Goal: Task Accomplishment & Management: Complete application form

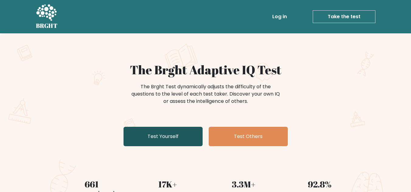
click at [150, 140] on link "Test Yourself" at bounding box center [162, 136] width 79 height 19
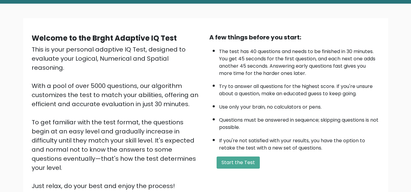
scroll to position [49, 0]
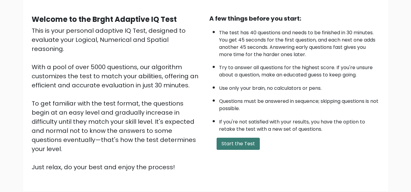
click at [230, 147] on button "Start the Test" at bounding box center [237, 144] width 43 height 12
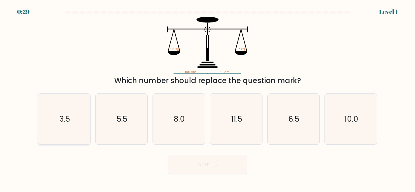
click at [67, 113] on icon "3.5" at bounding box center [64, 119] width 51 height 51
click at [208, 98] on input "a. 3.5" at bounding box center [208, 97] width 0 height 2
radio input "true"
click at [186, 158] on button "Next" at bounding box center [207, 164] width 79 height 19
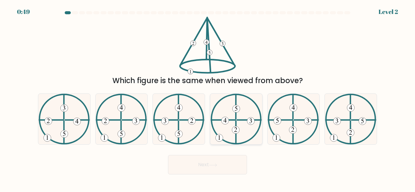
click at [232, 131] on icon at bounding box center [236, 119] width 51 height 51
click at [208, 98] on input "d." at bounding box center [208, 97] width 0 height 2
radio input "true"
click at [200, 175] on button "Next" at bounding box center [207, 164] width 79 height 19
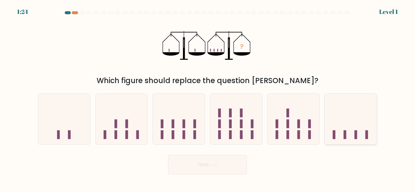
click at [343, 130] on icon at bounding box center [351, 119] width 52 height 43
click at [208, 98] on input "f." at bounding box center [208, 97] width 0 height 2
radio input "true"
click at [183, 165] on button "Next" at bounding box center [207, 164] width 79 height 19
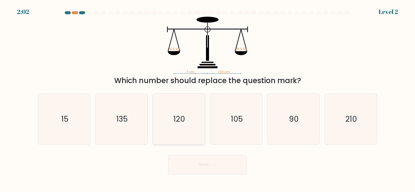
click at [193, 129] on icon "120" at bounding box center [179, 119] width 51 height 51
click at [208, 98] on input "c. 120" at bounding box center [208, 97] width 0 height 2
radio input "true"
click at [206, 160] on button "Next" at bounding box center [207, 164] width 79 height 19
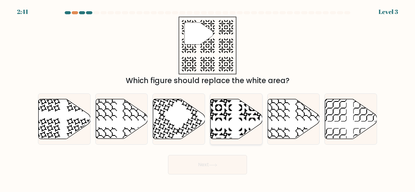
click at [225, 122] on icon at bounding box center [237, 119] width 52 height 40
click at [208, 98] on input "d." at bounding box center [208, 97] width 0 height 2
radio input "true"
click at [198, 161] on button "Next" at bounding box center [207, 164] width 79 height 19
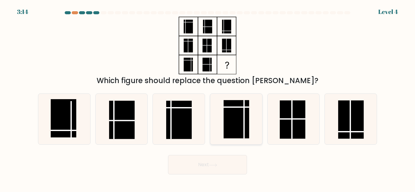
click at [224, 129] on rect at bounding box center [237, 119] width 26 height 38
click at [208, 98] on input "d." at bounding box center [208, 97] width 0 height 2
radio input "true"
click at [225, 161] on button "Next" at bounding box center [207, 164] width 79 height 19
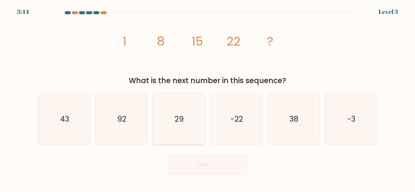
click at [191, 125] on icon "29" at bounding box center [179, 119] width 51 height 51
click at [208, 98] on input "c. 29" at bounding box center [208, 97] width 0 height 2
radio input "true"
click at [226, 163] on button "Next" at bounding box center [207, 164] width 79 height 19
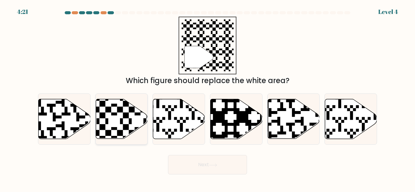
click at [119, 118] on icon at bounding box center [122, 119] width 52 height 40
click at [208, 98] on input "b." at bounding box center [208, 97] width 0 height 2
radio input "true"
click at [199, 162] on button "Next" at bounding box center [207, 164] width 79 height 19
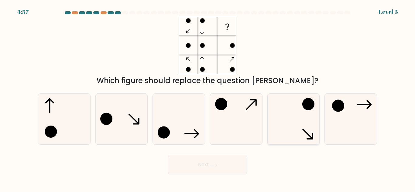
click at [292, 121] on icon at bounding box center [293, 119] width 51 height 51
click at [208, 98] on input "e." at bounding box center [208, 97] width 0 height 2
radio input "true"
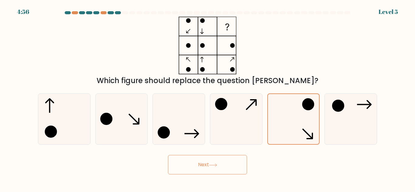
click at [207, 164] on button "Next" at bounding box center [207, 164] width 79 height 19
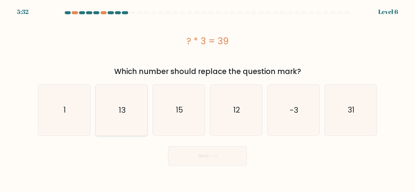
click at [130, 120] on icon "13" at bounding box center [121, 110] width 51 height 51
click at [208, 98] on input "b. 13" at bounding box center [208, 97] width 0 height 2
radio input "true"
click at [197, 154] on button "Next" at bounding box center [207, 156] width 79 height 19
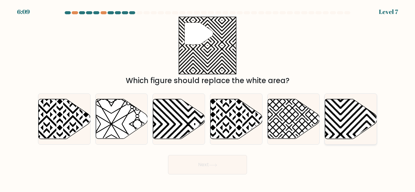
click at [359, 106] on icon at bounding box center [351, 119] width 52 height 40
click at [208, 98] on input "f." at bounding box center [208, 97] width 0 height 2
radio input "true"
click at [200, 169] on button "Next" at bounding box center [207, 164] width 79 height 19
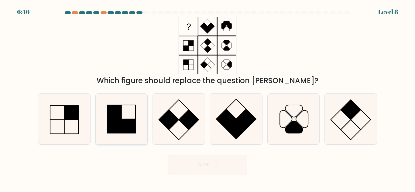
click at [130, 131] on rect at bounding box center [129, 126] width 14 height 14
click at [208, 98] on input "b." at bounding box center [208, 97] width 0 height 2
radio input "true"
click at [199, 168] on button "Next" at bounding box center [207, 164] width 79 height 19
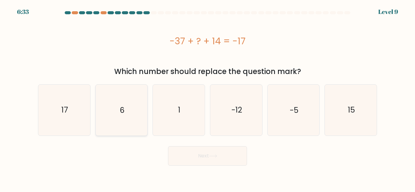
click at [123, 93] on icon "6" at bounding box center [121, 110] width 51 height 51
click at [208, 96] on input "b. 6" at bounding box center [208, 97] width 0 height 2
radio input "true"
click at [222, 157] on button "Next" at bounding box center [207, 156] width 79 height 19
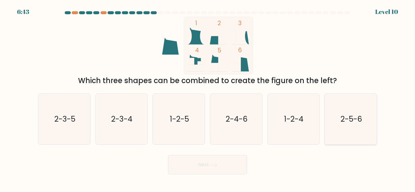
click at [340, 123] on icon "2-5-6" at bounding box center [351, 119] width 51 height 51
click at [208, 98] on input "f. 2-5-6" at bounding box center [208, 97] width 0 height 2
radio input "true"
click at [184, 166] on button "Next" at bounding box center [207, 164] width 79 height 19
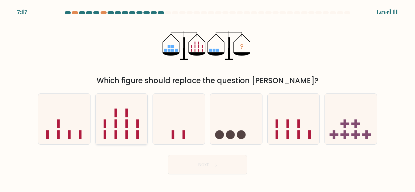
click at [104, 125] on rect at bounding box center [105, 124] width 3 height 9
click at [208, 98] on input "b." at bounding box center [208, 97] width 0 height 2
radio input "true"
click at [182, 165] on button "Next" at bounding box center [207, 164] width 79 height 19
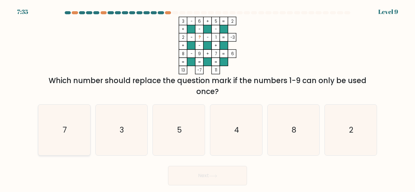
click at [73, 134] on icon "7" at bounding box center [64, 130] width 51 height 51
click at [208, 98] on input "a. 7" at bounding box center [208, 97] width 0 height 2
radio input "true"
click at [177, 136] on icon "5" at bounding box center [179, 130] width 51 height 51
click at [208, 98] on input "c. 5" at bounding box center [208, 97] width 0 height 2
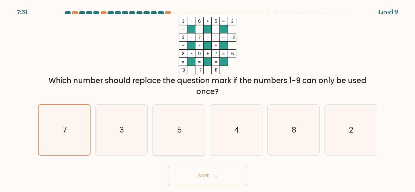
radio input "true"
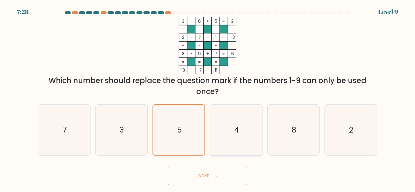
click at [221, 131] on icon "4" at bounding box center [236, 130] width 51 height 51
click at [208, 98] on input "d. 4" at bounding box center [208, 97] width 0 height 2
radio input "true"
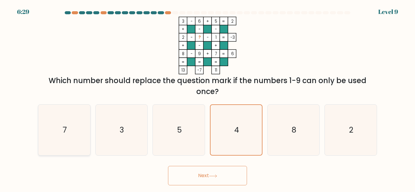
click at [53, 124] on icon "7" at bounding box center [64, 130] width 51 height 51
click at [208, 98] on input "a. 7" at bounding box center [208, 97] width 0 height 2
radio input "true"
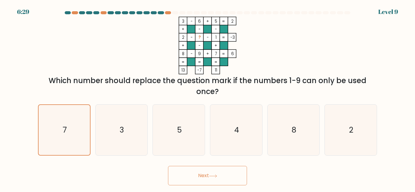
click at [195, 173] on button "Next" at bounding box center [207, 175] width 79 height 19
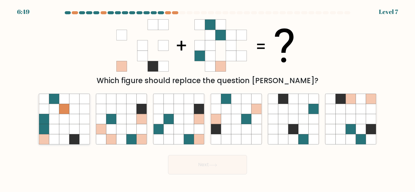
click at [70, 130] on icon at bounding box center [74, 129] width 10 height 10
click at [208, 98] on input "a." at bounding box center [208, 97] width 0 height 2
radio input "true"
click at [231, 170] on button "Next" at bounding box center [207, 164] width 79 height 19
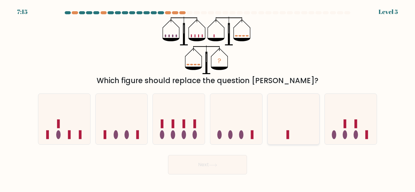
click at [285, 124] on icon at bounding box center [294, 119] width 52 height 43
click at [208, 98] on input "e." at bounding box center [208, 97] width 0 height 2
radio input "true"
click at [212, 160] on button "Next" at bounding box center [207, 164] width 79 height 19
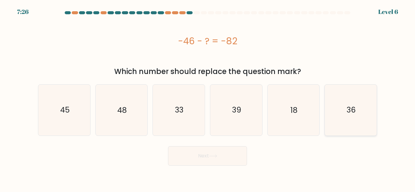
click at [349, 97] on icon "36" at bounding box center [351, 110] width 51 height 51
click at [208, 97] on input "f. 36" at bounding box center [208, 97] width 0 height 2
radio input "true"
click at [218, 154] on button "Next" at bounding box center [207, 156] width 79 height 19
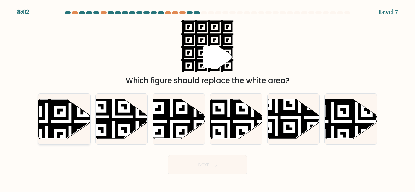
click at [55, 115] on icon at bounding box center [65, 119] width 52 height 40
click at [208, 98] on input "a." at bounding box center [208, 97] width 0 height 2
radio input "true"
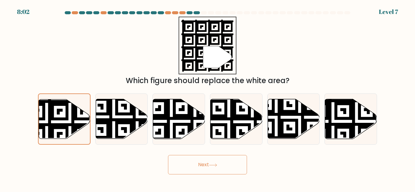
click at [183, 172] on button "Next" at bounding box center [207, 164] width 79 height 19
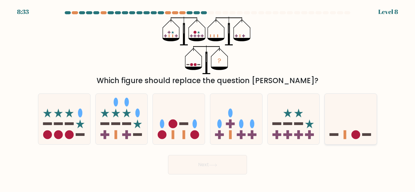
click at [335, 128] on icon at bounding box center [351, 119] width 52 height 43
click at [208, 98] on input "f." at bounding box center [208, 97] width 0 height 2
radio input "true"
click at [199, 165] on button "Next" at bounding box center [207, 164] width 79 height 19
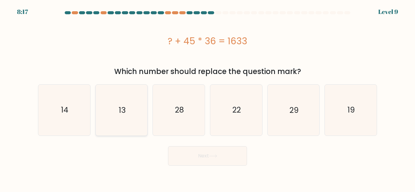
click at [131, 130] on icon "13" at bounding box center [121, 110] width 51 height 51
click at [208, 98] on input "b. 13" at bounding box center [208, 97] width 0 height 2
radio input "true"
click at [194, 166] on body "8:16 Level 9 a." at bounding box center [207, 96] width 415 height 192
click at [190, 155] on button "Next" at bounding box center [207, 156] width 79 height 19
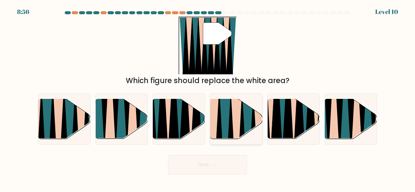
click at [230, 126] on icon at bounding box center [230, 141] width 11 height 104
click at [208, 98] on input "d." at bounding box center [208, 97] width 0 height 2
radio input "true"
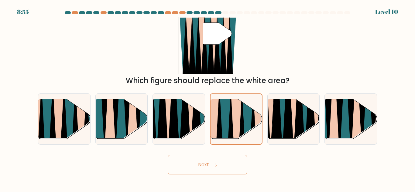
click at [186, 168] on button "Next" at bounding box center [207, 164] width 79 height 19
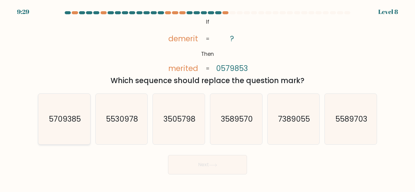
click at [64, 116] on text "5709385" at bounding box center [65, 119] width 32 height 11
click at [208, 98] on input "a. 5709385" at bounding box center [208, 97] width 0 height 2
radio input "true"
click at [187, 164] on button "Next" at bounding box center [207, 164] width 79 height 19
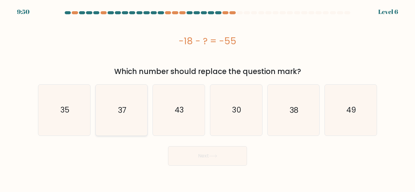
click at [116, 105] on icon "37" at bounding box center [121, 110] width 51 height 51
click at [208, 98] on input "b. 37" at bounding box center [208, 97] width 0 height 2
radio input "true"
click at [192, 153] on button "Next" at bounding box center [207, 156] width 79 height 19
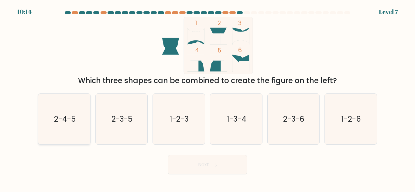
click at [85, 113] on icon "2-4-5" at bounding box center [64, 119] width 51 height 51
click at [208, 98] on input "a. 2-4-5" at bounding box center [208, 97] width 0 height 2
radio input "true"
click at [185, 165] on button "Next" at bounding box center [207, 164] width 79 height 19
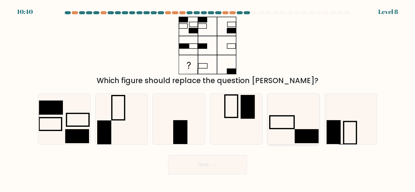
click at [292, 122] on icon at bounding box center [293, 119] width 51 height 51
click at [208, 98] on input "e." at bounding box center [208, 97] width 0 height 2
radio input "true"
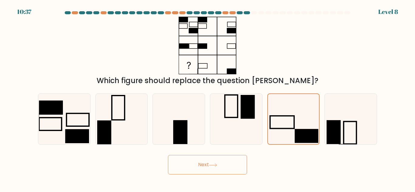
click at [196, 171] on button "Next" at bounding box center [207, 164] width 79 height 19
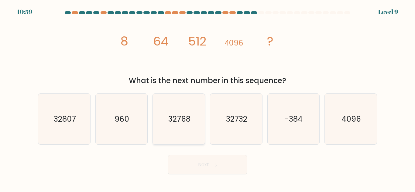
click at [167, 123] on icon "32768" at bounding box center [179, 119] width 51 height 51
click at [208, 98] on input "c. 32768" at bounding box center [208, 97] width 0 height 2
radio input "true"
click at [182, 163] on button "Next" at bounding box center [207, 164] width 79 height 19
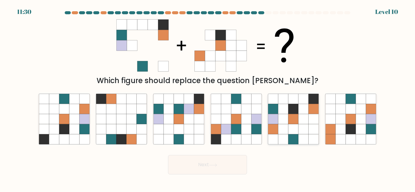
click at [283, 136] on icon at bounding box center [283, 140] width 10 height 10
click at [208, 98] on input "e." at bounding box center [208, 97] width 0 height 2
radio input "true"
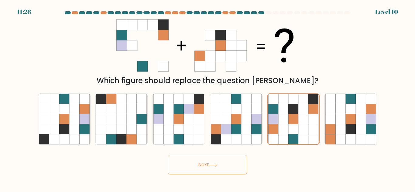
click at [184, 168] on button "Next" at bounding box center [207, 164] width 79 height 19
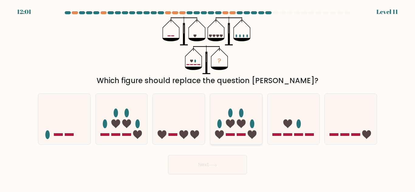
click at [244, 132] on icon at bounding box center [236, 119] width 52 height 43
click at [208, 98] on input "d." at bounding box center [208, 97] width 0 height 2
radio input "true"
click at [192, 168] on button "Next" at bounding box center [207, 164] width 79 height 19
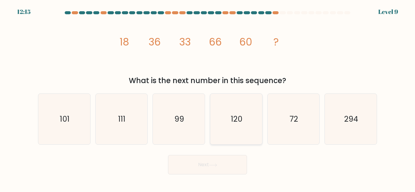
click at [220, 130] on icon "120" at bounding box center [236, 119] width 51 height 51
click at [208, 98] on input "d. 120" at bounding box center [208, 97] width 0 height 2
radio input "true"
click at [196, 162] on button "Next" at bounding box center [207, 164] width 79 height 19
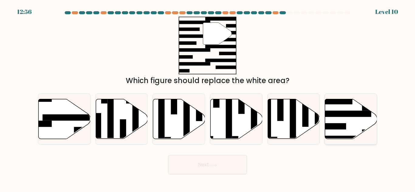
click at [352, 124] on icon at bounding box center [351, 119] width 52 height 40
click at [208, 98] on input "f." at bounding box center [208, 97] width 0 height 2
radio input "true"
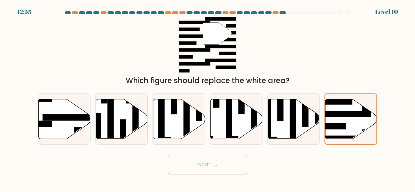
click at [214, 162] on button "Next" at bounding box center [207, 164] width 79 height 19
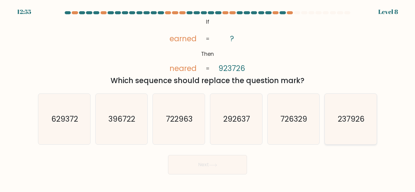
click at [353, 121] on text "237926" at bounding box center [351, 119] width 27 height 11
click at [208, 98] on input "f. 237926" at bounding box center [208, 97] width 0 height 2
radio input "true"
click at [237, 170] on button "Next" at bounding box center [207, 164] width 79 height 19
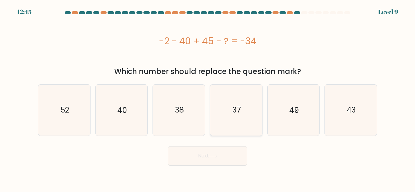
click at [230, 132] on icon "37" at bounding box center [236, 110] width 51 height 51
click at [208, 98] on input "d. 37" at bounding box center [208, 97] width 0 height 2
radio input "true"
click at [208, 157] on button "Next" at bounding box center [207, 156] width 79 height 19
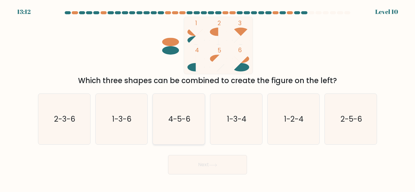
click at [191, 137] on icon "4-5-6" at bounding box center [179, 119] width 51 height 51
click at [208, 98] on input "c. 4-5-6" at bounding box center [208, 97] width 0 height 2
radio input "true"
click at [202, 165] on button "Next" at bounding box center [207, 164] width 79 height 19
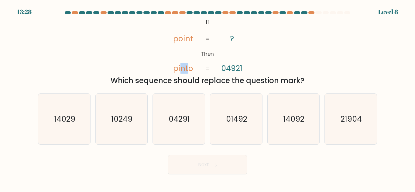
drag, startPoint x: 180, startPoint y: 67, endPoint x: 188, endPoint y: 68, distance: 8.6
click at [188, 68] on tspan "pinto" at bounding box center [183, 68] width 20 height 11
click at [178, 66] on tspan "pinto" at bounding box center [183, 68] width 20 height 11
drag, startPoint x: 178, startPoint y: 66, endPoint x: 195, endPoint y: 66, distance: 16.4
click at [195, 66] on icon "@import url('https://fonts.googleapis.com/css?family=Abril+Fatface:400,100,100i…" at bounding box center [208, 46] width 94 height 58
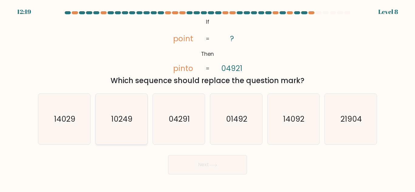
click at [121, 95] on icon "10249" at bounding box center [121, 119] width 51 height 51
click at [208, 96] on input "b. 10249" at bounding box center [208, 97] width 0 height 2
radio input "true"
click at [188, 170] on button "Next" at bounding box center [207, 164] width 79 height 19
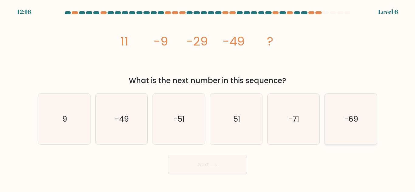
click at [326, 120] on icon "-69" at bounding box center [351, 119] width 51 height 51
click at [208, 98] on input "f. -69" at bounding box center [208, 97] width 0 height 2
radio input "true"
click at [216, 167] on icon at bounding box center [213, 165] width 8 height 3
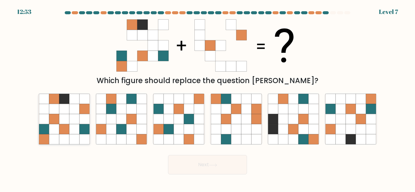
click at [80, 121] on icon at bounding box center [84, 119] width 10 height 10
click at [208, 98] on input "a." at bounding box center [208, 97] width 0 height 2
radio input "true"
click at [191, 168] on button "Next" at bounding box center [207, 164] width 79 height 19
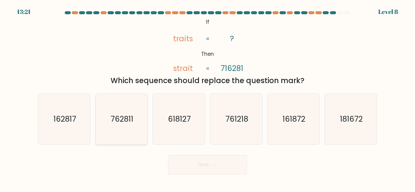
click at [132, 145] on icon "762811" at bounding box center [121, 119] width 51 height 51
click at [208, 98] on input "b. 762811" at bounding box center [208, 97] width 0 height 2
radio input "true"
click at [178, 123] on text "618127" at bounding box center [179, 119] width 23 height 11
click at [208, 98] on input "c. 618127" at bounding box center [208, 97] width 0 height 2
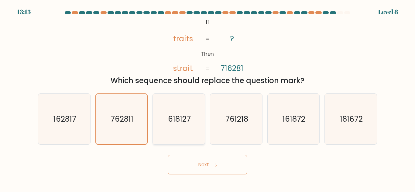
radio input "true"
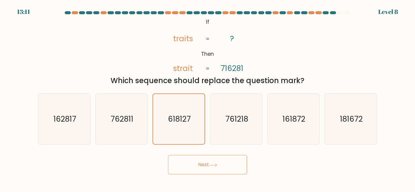
click at [195, 164] on button "Next" at bounding box center [207, 164] width 79 height 19
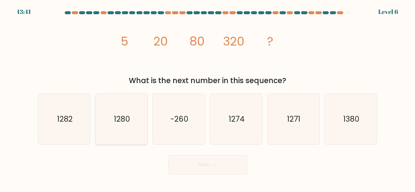
click at [128, 126] on icon "1280" at bounding box center [121, 119] width 51 height 51
click at [208, 98] on input "b. 1280" at bounding box center [208, 97] width 0 height 2
radio input "true"
click at [202, 171] on button "Next" at bounding box center [207, 164] width 79 height 19
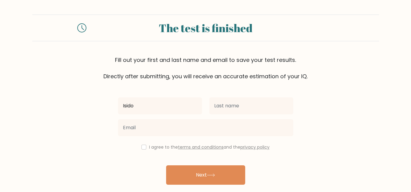
type input "Isidora"
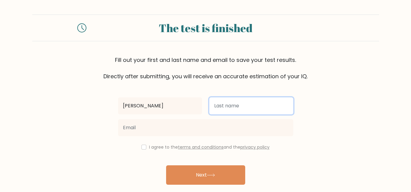
click at [228, 107] on input "text" at bounding box center [251, 106] width 84 height 17
type input "Kocovic"
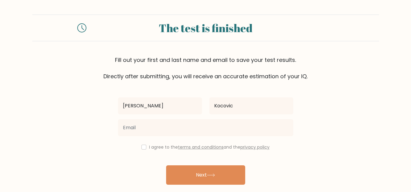
click at [198, 138] on div at bounding box center [205, 128] width 182 height 22
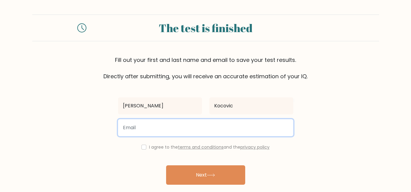
click at [187, 132] on input "email" at bounding box center [205, 127] width 175 height 17
type input "kocovicisidora2698@gmail.com"
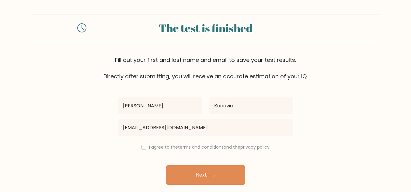
click at [158, 147] on label "I agree to the terms and conditions and the privacy policy" at bounding box center [209, 147] width 120 height 6
click at [141, 147] on input "checkbox" at bounding box center [143, 147] width 5 height 5
checkbox input "true"
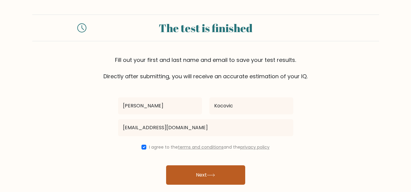
click at [181, 175] on button "Next" at bounding box center [205, 175] width 79 height 19
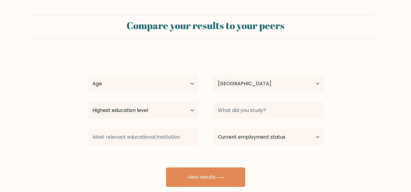
select select "RS"
click at [164, 82] on select "Age Under 18 years old 18-24 years old 25-34 years old 35-44 years old 45-54 ye…" at bounding box center [143, 83] width 111 height 17
select select "25_34"
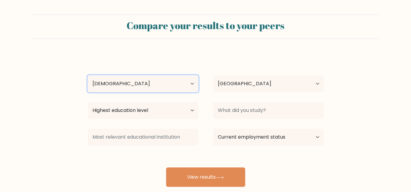
click at [88, 75] on select "Age Under 18 years old 18-24 years old 25-34 years old 35-44 years old 45-54 ye…" at bounding box center [143, 83] width 111 height 17
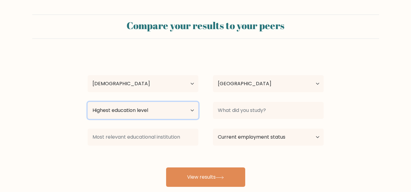
click at [144, 116] on select "Highest education level No schooling Primary Lower Secondary Upper Secondary Oc…" at bounding box center [143, 110] width 111 height 17
select select "upper_secondary"
click at [88, 102] on select "Highest education level No schooling Primary Lower Secondary Upper Secondary Oc…" at bounding box center [143, 110] width 111 height 17
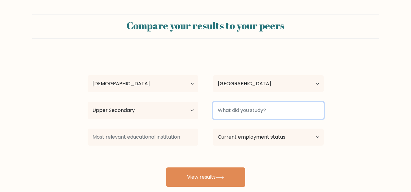
click at [258, 109] on input at bounding box center [268, 110] width 111 height 17
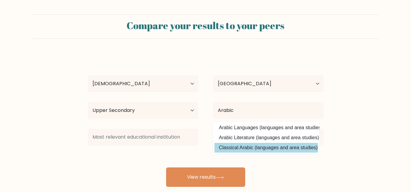
click at [248, 147] on option "Classical Arabic (languages and area studies)" at bounding box center [265, 148] width 103 height 10
type input "Classical Arabic"
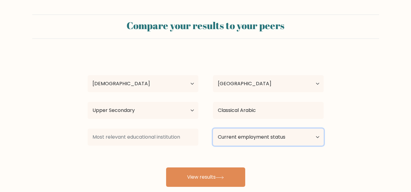
click at [239, 139] on select "Current employment status Employed Student Retired Other / prefer not to answer" at bounding box center [268, 137] width 111 height 17
select select "other"
click at [213, 129] on select "Current employment status Employed Student Retired Other / prefer not to answer" at bounding box center [268, 137] width 111 height 17
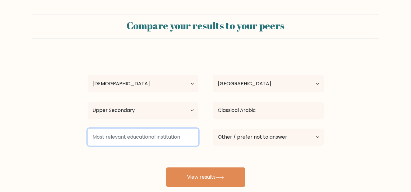
click at [167, 143] on input at bounding box center [143, 137] width 111 height 17
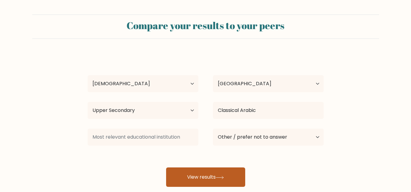
click at [185, 173] on button "View results" at bounding box center [205, 177] width 79 height 19
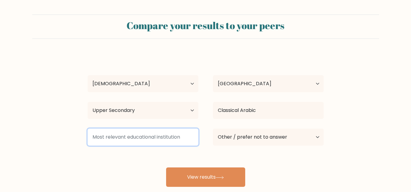
click at [148, 140] on input at bounding box center [143, 137] width 111 height 17
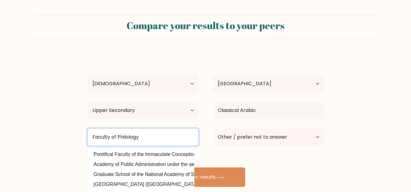
type input "Faculty of Philology"
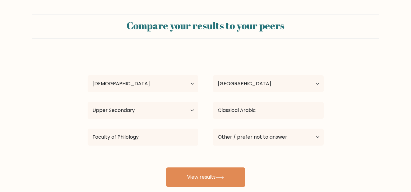
click at [59, 135] on form "Compare your results to your peers Isidora Kocovic Age Under 18 years old 18-24…" at bounding box center [205, 101] width 411 height 173
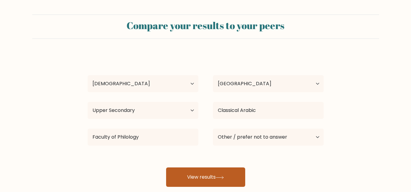
click at [182, 179] on button "View results" at bounding box center [205, 177] width 79 height 19
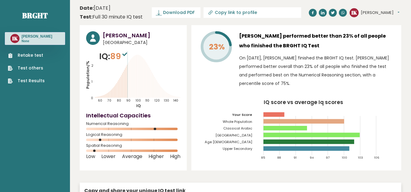
click at [212, 96] on div "23% [PERSON_NAME] performed better than 23% of all people who finished the BRGH…" at bounding box center [296, 98] width 210 height 146
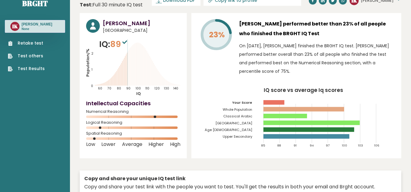
click at [144, 129] on rect at bounding box center [133, 128] width 94 height 2
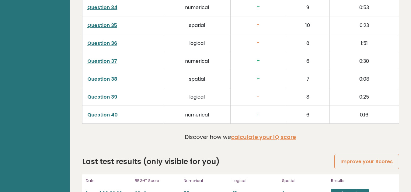
scroll to position [1578, 0]
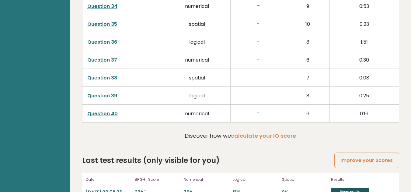
click at [339, 188] on link "View results" at bounding box center [350, 192] width 38 height 8
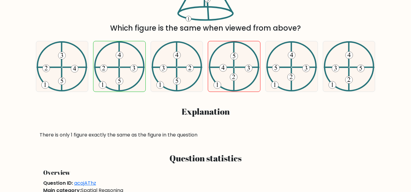
scroll to position [206, 0]
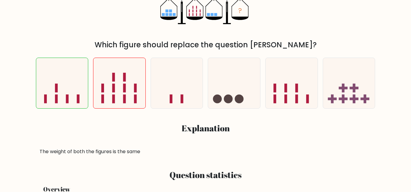
scroll to position [134, 0]
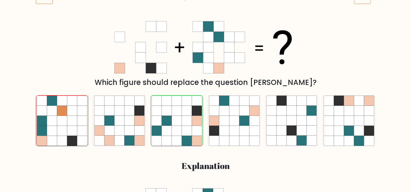
scroll to position [85, 0]
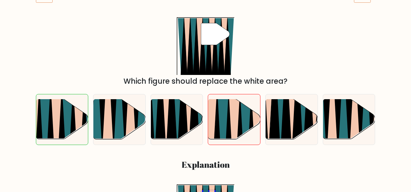
scroll to position [97, 0]
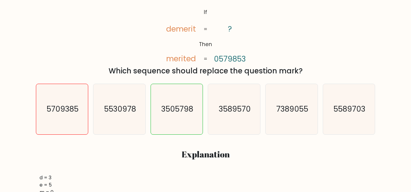
scroll to position [109, 0]
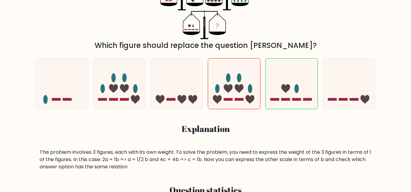
scroll to position [134, 0]
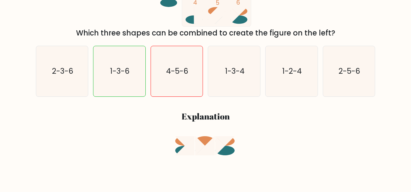
scroll to position [146, 0]
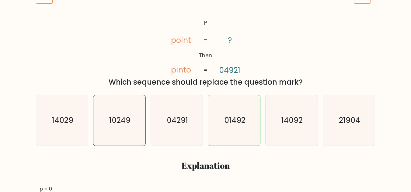
scroll to position [109, 0]
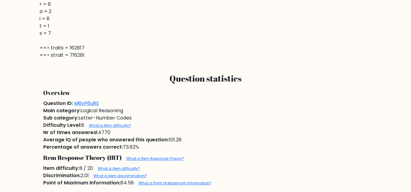
scroll to position [304, 0]
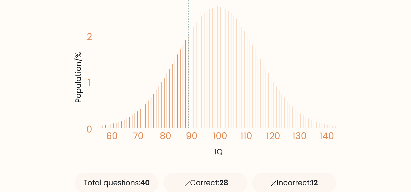
scroll to position [134, 0]
